Goal: Task Accomplishment & Management: Use online tool/utility

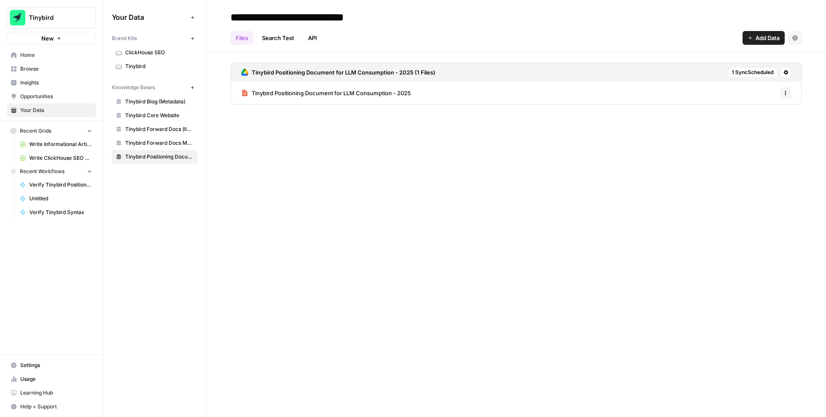
click at [386, 219] on div "**********" at bounding box center [517, 208] width 620 height 417
click at [64, 161] on span "Write ClickHouse SEO Article" at bounding box center [60, 158] width 63 height 8
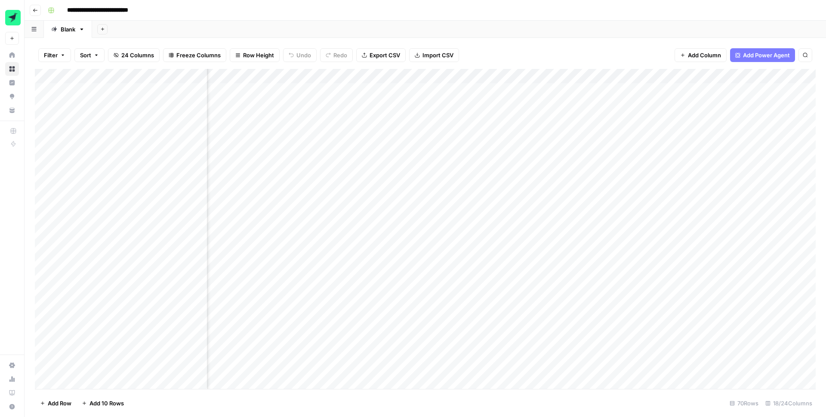
scroll to position [0, 322]
click at [490, 75] on div "Add Column" at bounding box center [425, 229] width 781 height 320
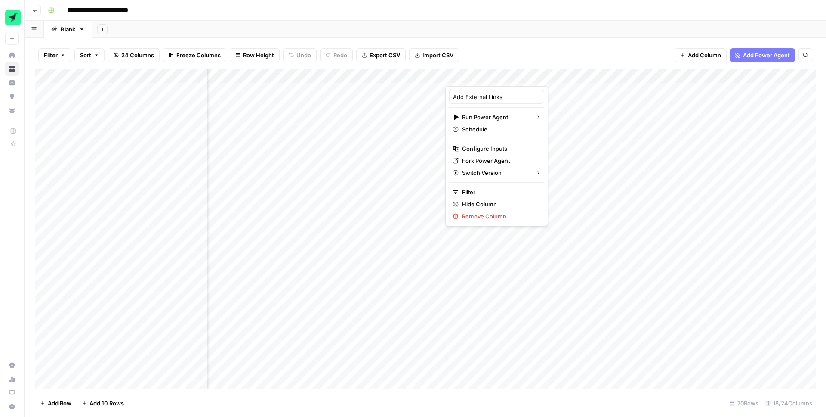
click at [490, 75] on div at bounding box center [490, 77] width 91 height 17
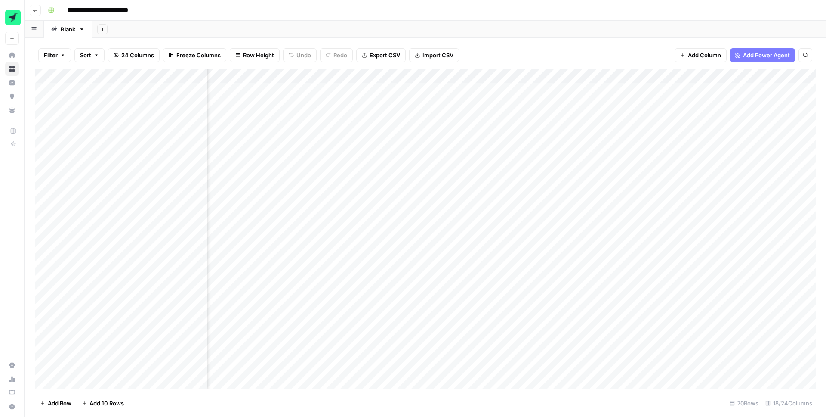
click at [556, 94] on div "Add Column" at bounding box center [425, 229] width 781 height 320
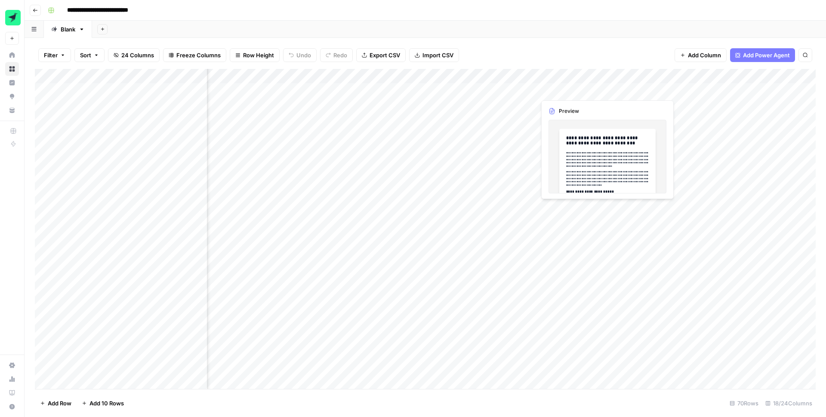
click at [564, 92] on div "Add Column" at bounding box center [425, 229] width 781 height 320
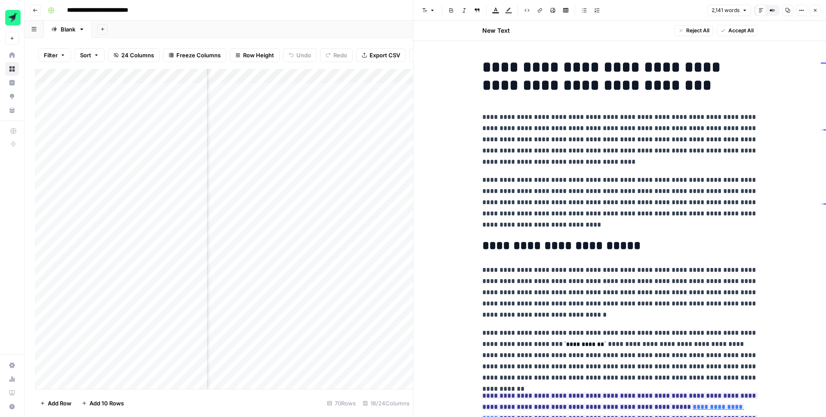
click at [802, 13] on button "Options" at bounding box center [801, 10] width 11 height 11
click at [767, 94] on span "Code" at bounding box center [775, 91] width 41 height 9
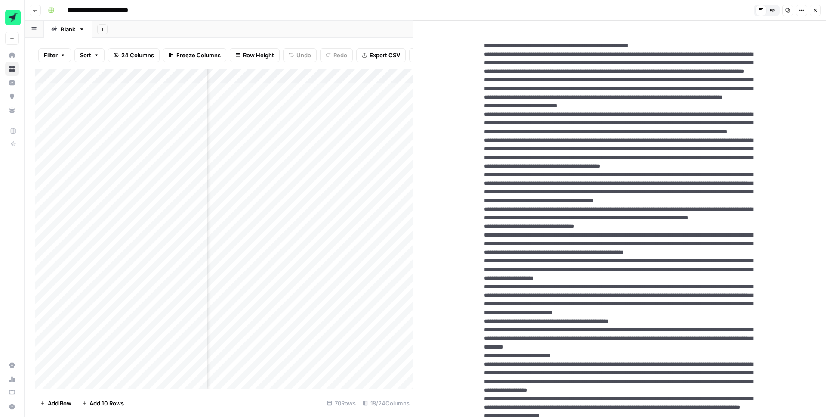
click at [816, 10] on icon "button" at bounding box center [815, 10] width 3 height 3
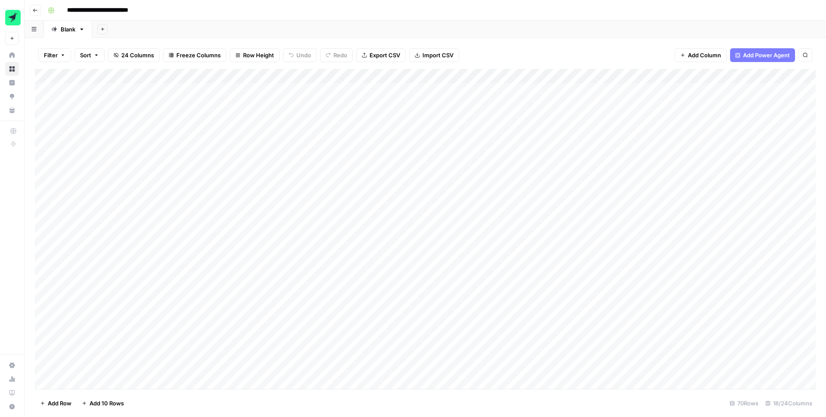
click at [563, 6] on div "**********" at bounding box center [430, 10] width 773 height 14
click at [317, 76] on div "Add Column" at bounding box center [425, 229] width 781 height 320
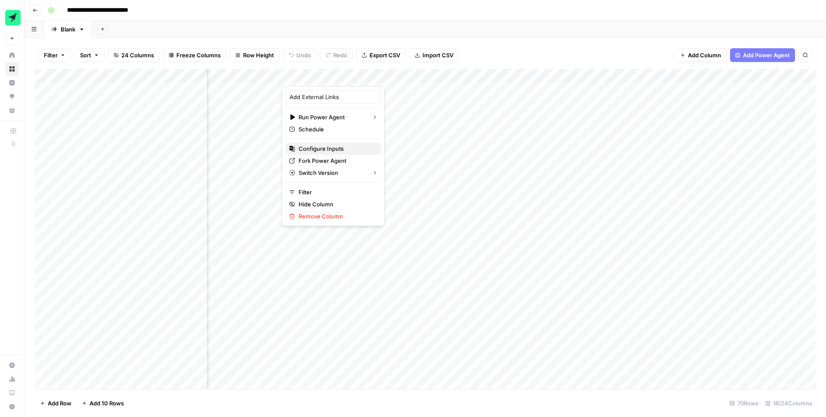
click at [324, 147] on span "Configure Inputs" at bounding box center [336, 148] width 75 height 9
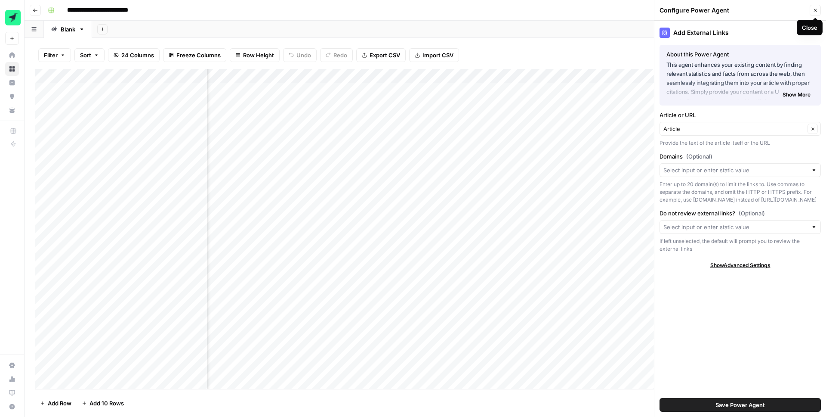
click at [814, 9] on icon "button" at bounding box center [815, 10] width 3 height 3
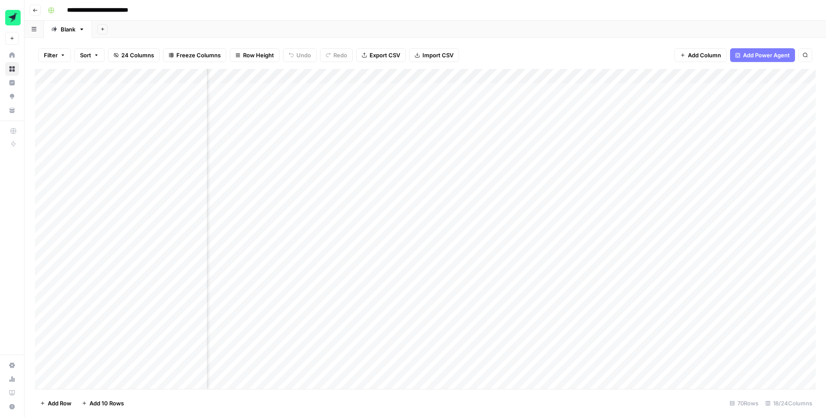
click at [494, 74] on div "Add Column" at bounding box center [425, 229] width 781 height 320
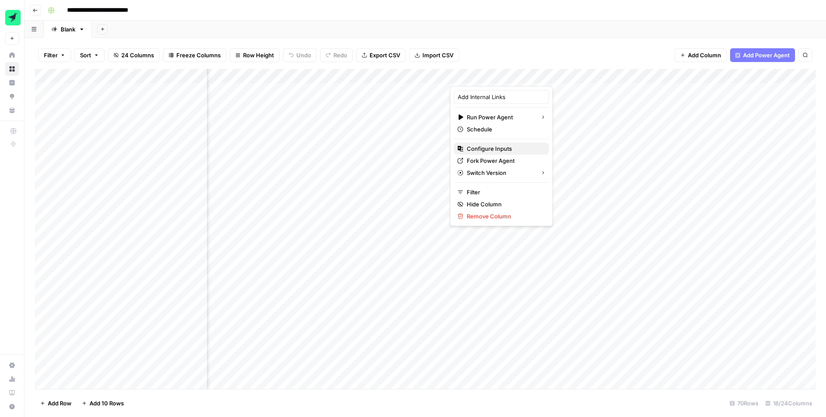
click at [491, 151] on span "Configure Inputs" at bounding box center [504, 148] width 75 height 9
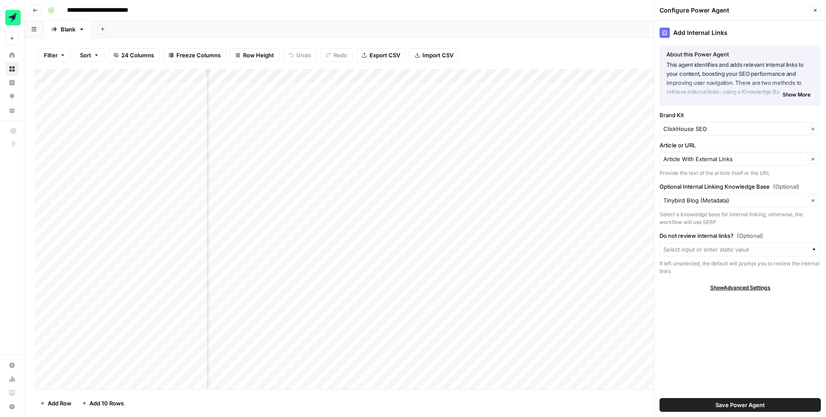
click at [817, 6] on button "Close" at bounding box center [815, 10] width 11 height 11
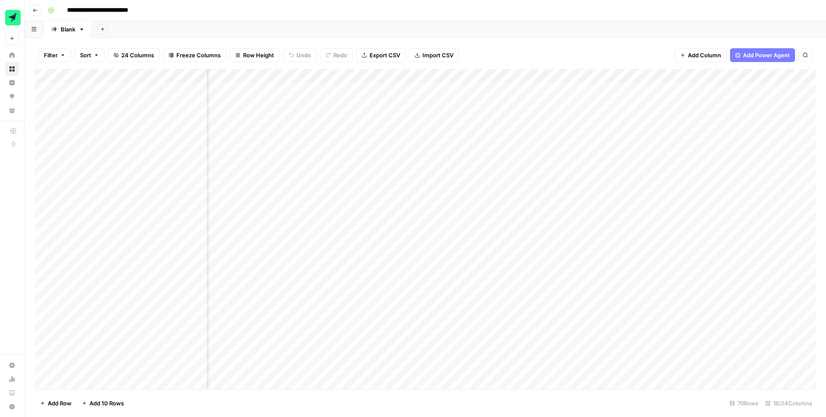
scroll to position [0, 914]
click at [549, 79] on div "Add Column" at bounding box center [425, 229] width 781 height 320
click at [404, 71] on div "Add Column" at bounding box center [425, 229] width 781 height 320
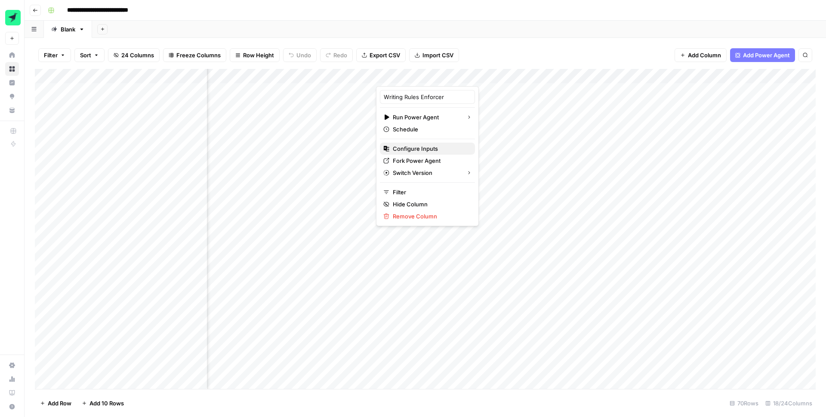
click at [423, 145] on span "Configure Inputs" at bounding box center [430, 148] width 75 height 9
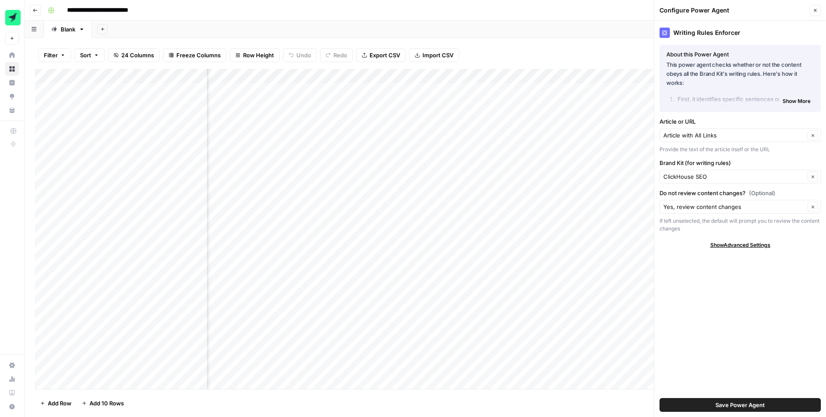
click at [350, 93] on div "Add Column" at bounding box center [425, 229] width 781 height 320
click at [332, 90] on div "Add Column" at bounding box center [425, 229] width 781 height 320
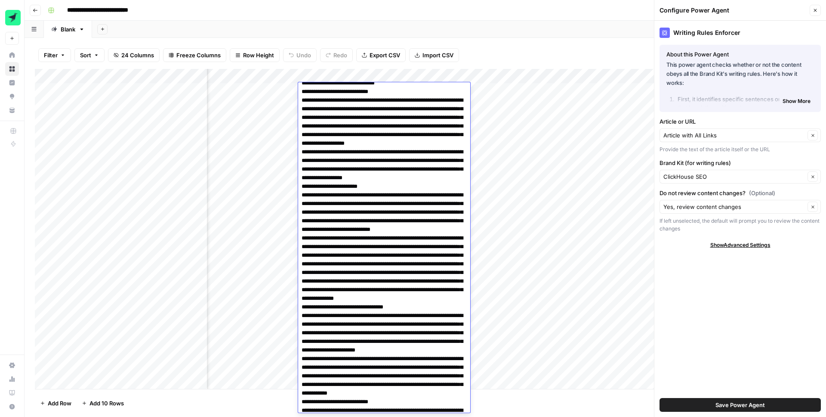
scroll to position [0, 0]
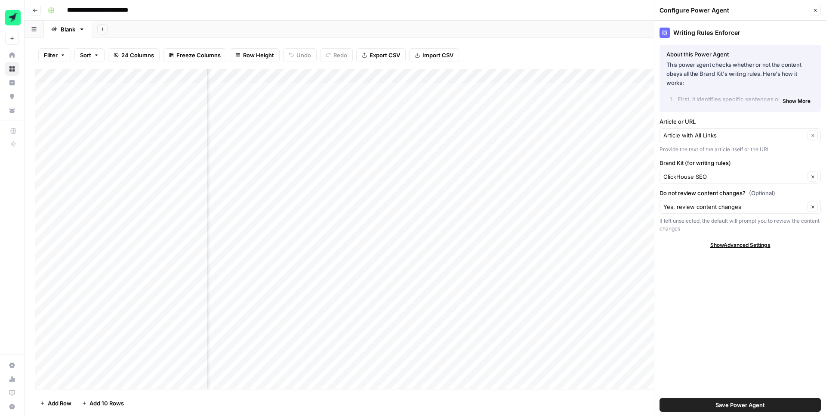
click at [546, 18] on header "**********" at bounding box center [426, 10] width 802 height 21
click at [427, 74] on div "Add Column" at bounding box center [425, 229] width 781 height 320
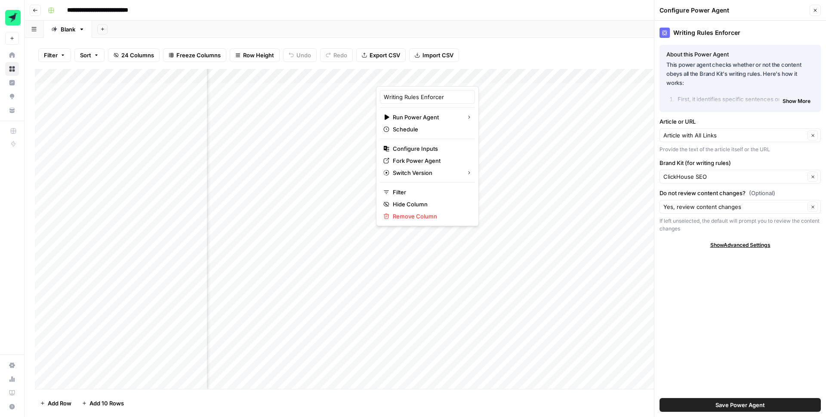
click at [427, 74] on div at bounding box center [426, 77] width 101 height 17
click at [533, 24] on div "Add Sheet" at bounding box center [459, 29] width 734 height 17
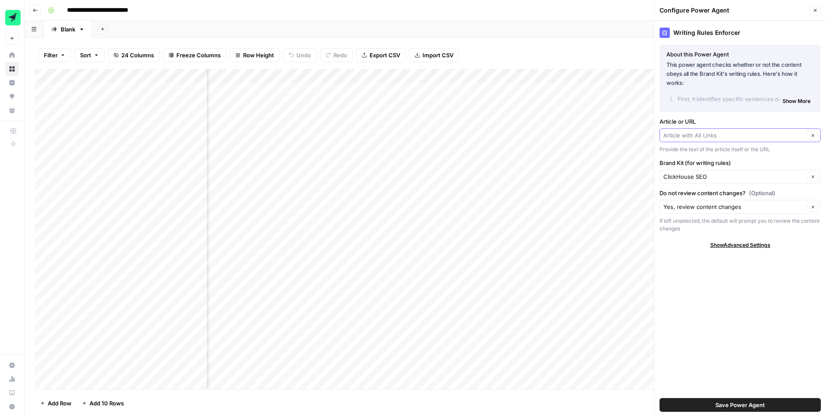
click at [731, 135] on input "Article or URL" at bounding box center [735, 135] width 142 height 9
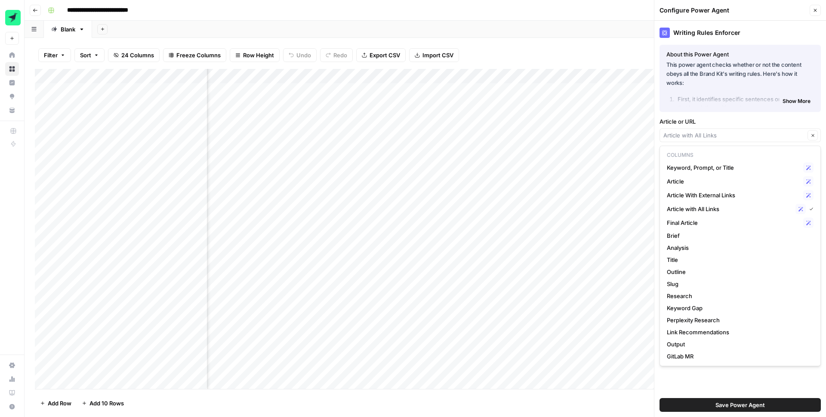
type input "Article with All Links"
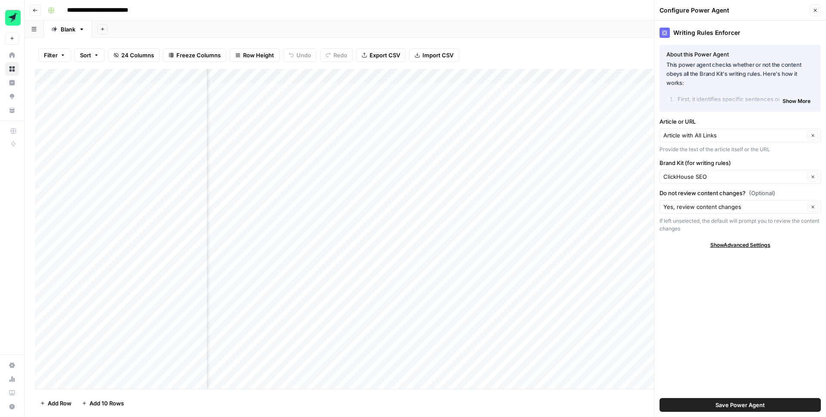
click at [326, 72] on div "Add Column" at bounding box center [425, 229] width 781 height 320
click at [323, 97] on input "Output" at bounding box center [349, 97] width 87 height 9
type input "Article with Frontmatter"
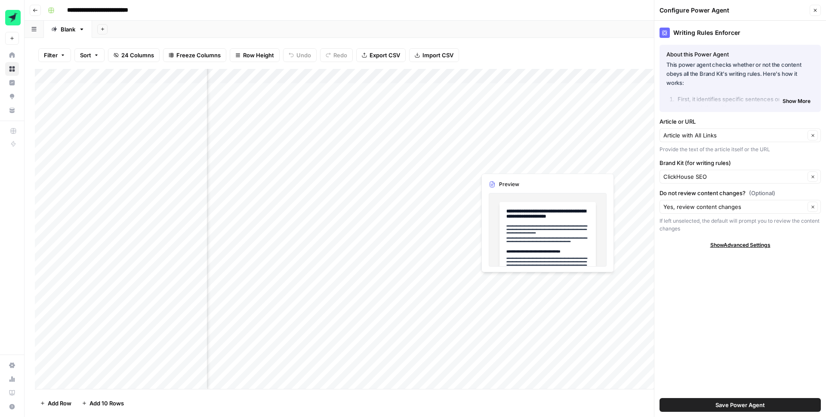
click at [728, 139] on div "Article with All Links Clear" at bounding box center [740, 135] width 161 height 14
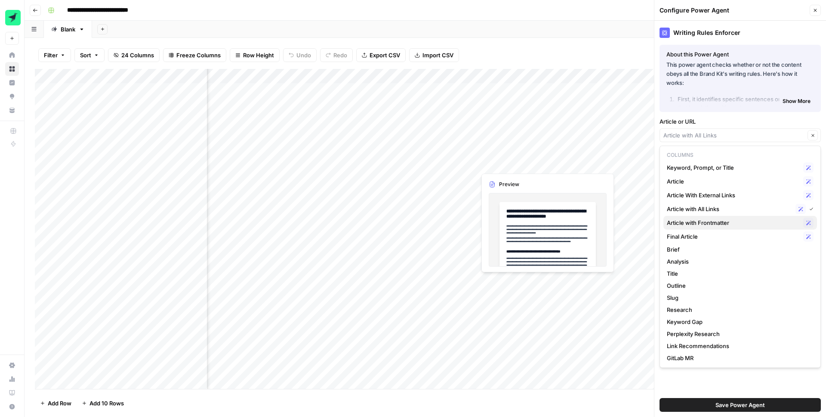
click at [705, 223] on span "Article with Frontmatter" at bounding box center [733, 222] width 133 height 9
type input "Article with Frontmatter"
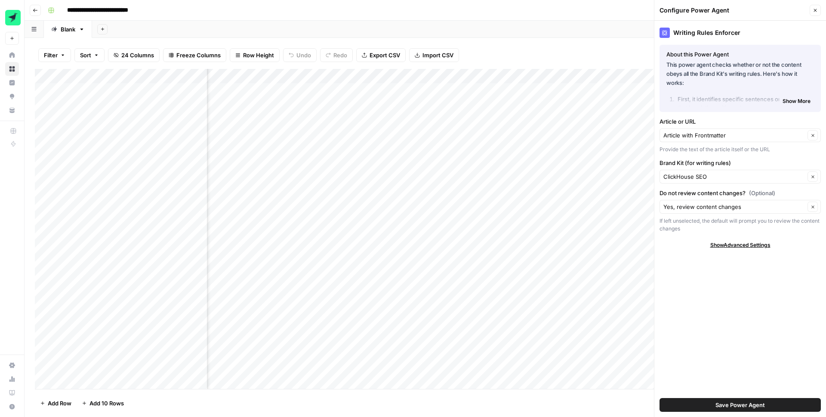
click at [611, 62] on div "Filter Sort 24 Columns Freeze Columns Row Height Undo Redo Export CSV Import CS…" at bounding box center [425, 55] width 781 height 28
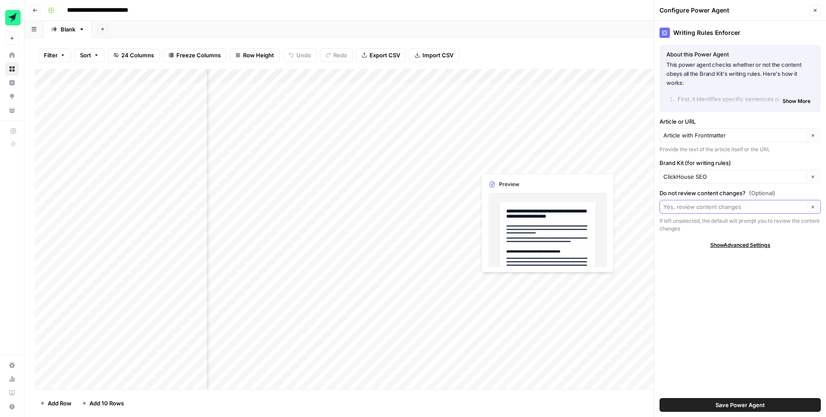
click at [743, 206] on input "Do not review content changes? (Optional)" at bounding box center [735, 206] width 142 height 9
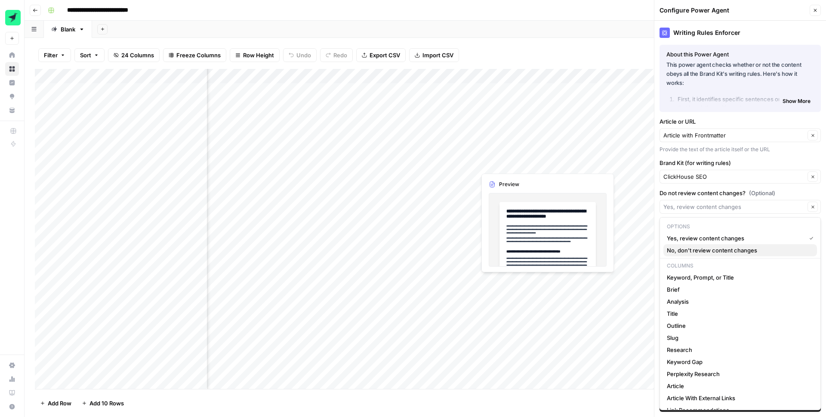
click at [741, 248] on span "No, don't review content changes" at bounding box center [738, 250] width 143 height 9
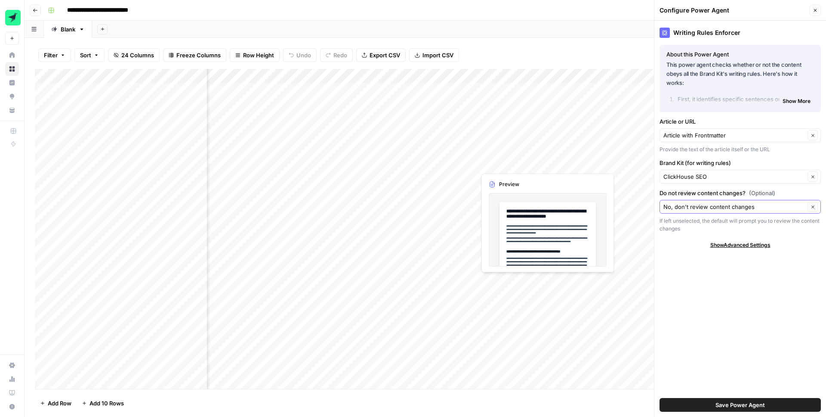
click at [814, 205] on icon "button" at bounding box center [813, 206] width 5 height 5
type input "Yes, review content changes"
click at [815, 208] on icon "button" at bounding box center [813, 206] width 5 height 5
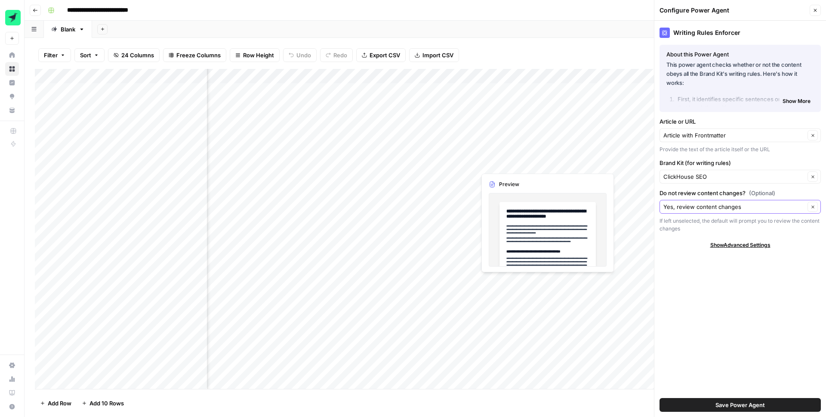
click at [815, 208] on icon "button" at bounding box center [813, 206] width 5 height 5
click at [789, 208] on input "Do not review content changes? (Optional)" at bounding box center [735, 206] width 142 height 9
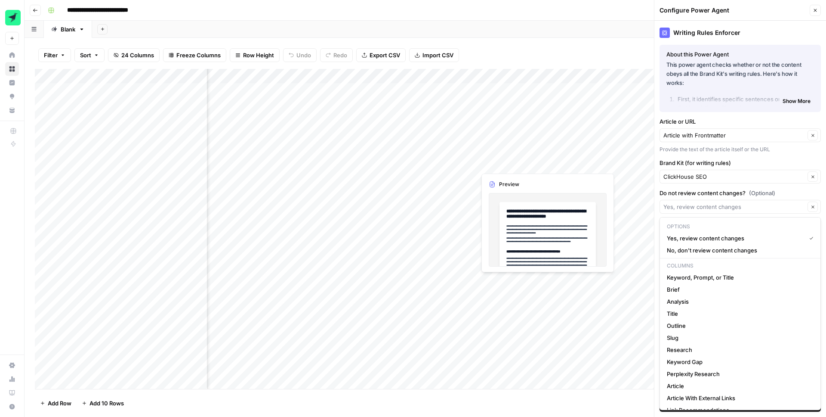
type input "Yes, review content changes"
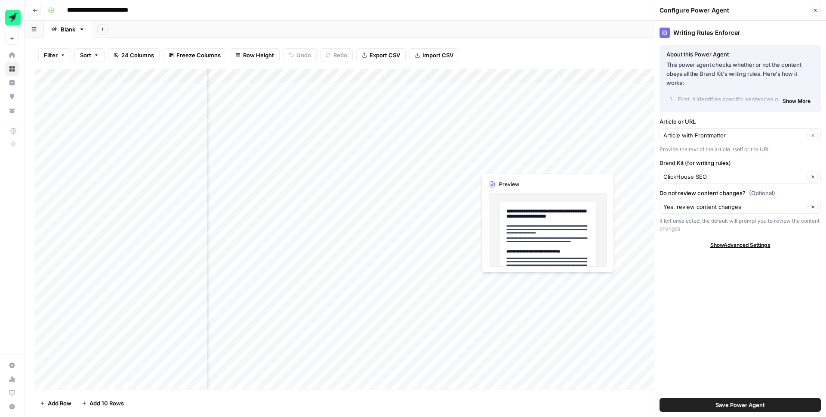
click at [794, 165] on label "Brand Kit (for writing rules)" at bounding box center [740, 162] width 161 height 9
click at [794, 172] on input "ClickHouse SEO" at bounding box center [735, 176] width 142 height 9
click at [716, 238] on div "Writing Rules Enforcer About this Power Agent This power agent checks whether o…" at bounding box center [741, 219] width 172 height 396
click at [721, 172] on input "Brand Kit (for writing rules)" at bounding box center [735, 176] width 142 height 9
click at [688, 205] on span "ClickHouse SEO" at bounding box center [735, 208] width 136 height 9
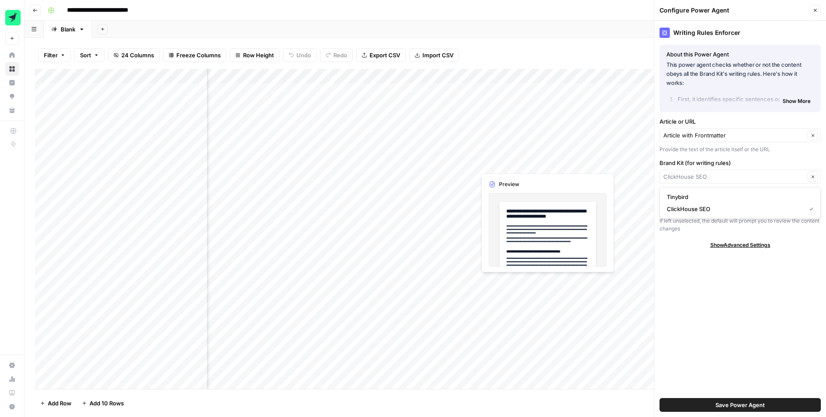
type input "ClickHouse SEO"
click at [711, 206] on input "Do not review content changes? (Optional)" at bounding box center [735, 206] width 142 height 9
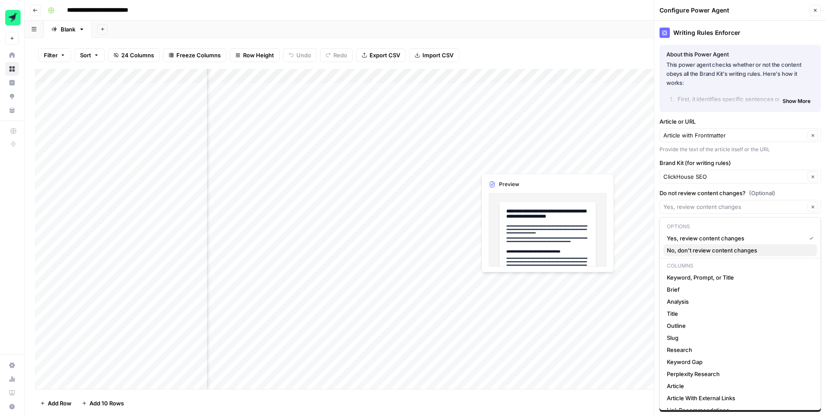
click at [711, 250] on span "No, don't review content changes" at bounding box center [738, 250] width 143 height 9
type input "No, don't review content changes"
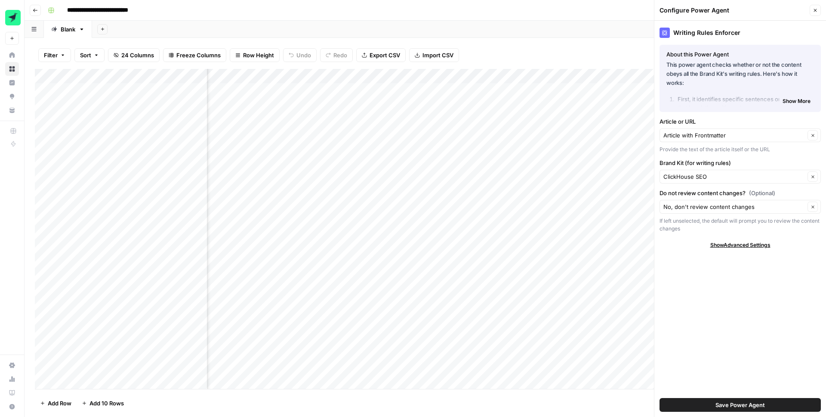
click at [739, 402] on span "Save Power Agent" at bounding box center [740, 404] width 49 height 9
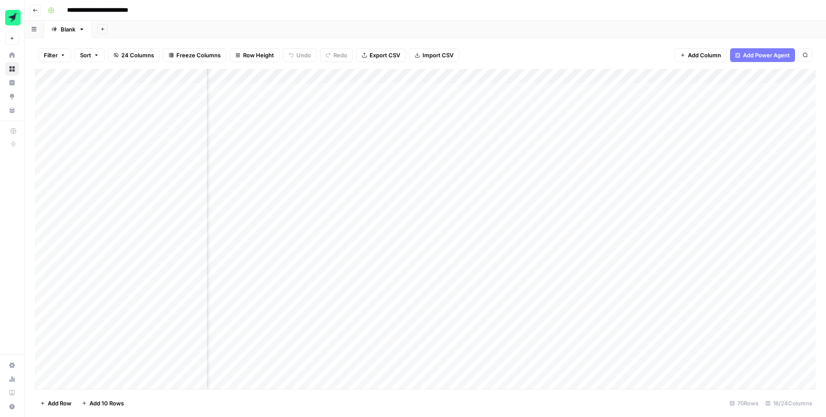
click at [313, 19] on header "**********" at bounding box center [426, 10] width 802 height 21
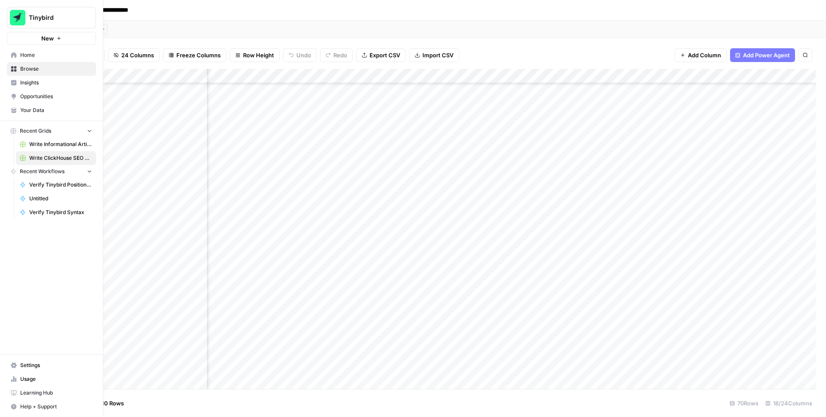
click at [30, 379] on span "Usage" at bounding box center [56, 379] width 72 height 8
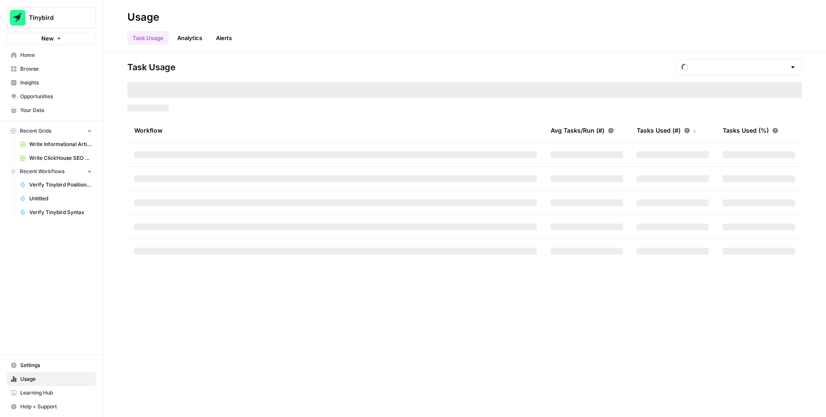
type input "October Included Tasks"
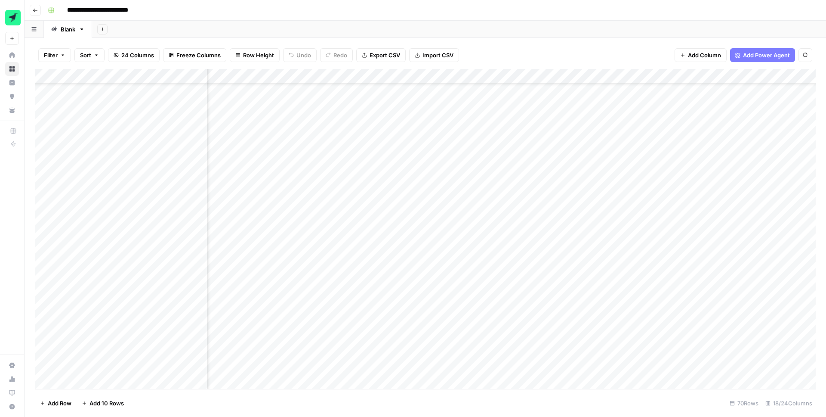
scroll to position [229, 571]
click at [437, 254] on div "Add Column" at bounding box center [425, 229] width 781 height 320
click at [448, 257] on div "Add Column" at bounding box center [425, 229] width 781 height 320
click at [409, 259] on div "Add Column" at bounding box center [425, 229] width 781 height 320
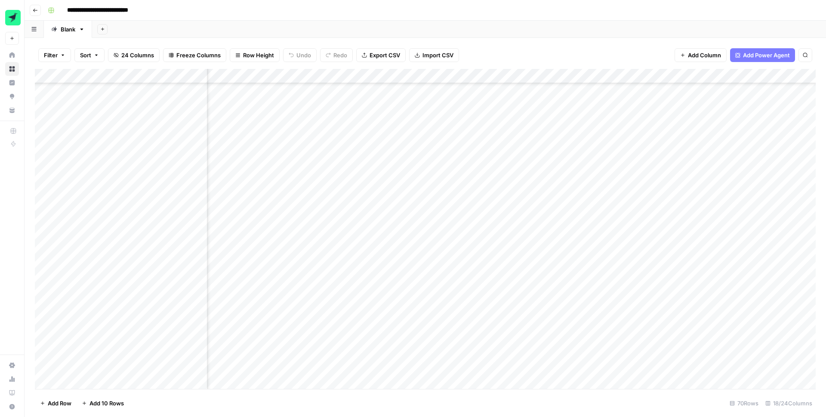
drag, startPoint x: 130, startPoint y: 183, endPoint x: 170, endPoint y: 56, distance: 133.5
click at [130, 134] on div "Add Column" at bounding box center [425, 229] width 781 height 320
click at [574, 18] on header "**********" at bounding box center [426, 10] width 802 height 21
click at [567, 56] on div "Filter Sort 24 Columns Freeze Columns Row Height Undo Redo Export CSV Import CS…" at bounding box center [425, 55] width 781 height 28
